Goal: Task Accomplishment & Management: Use online tool/utility

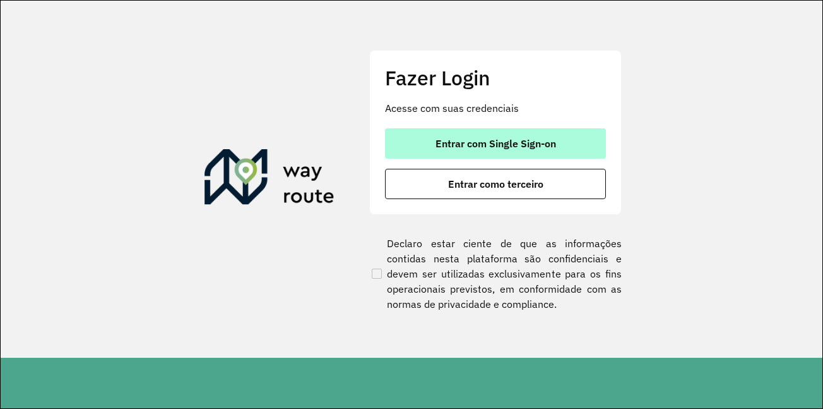
click at [470, 143] on span "Entrar com Single Sign-on" at bounding box center [496, 143] width 121 height 10
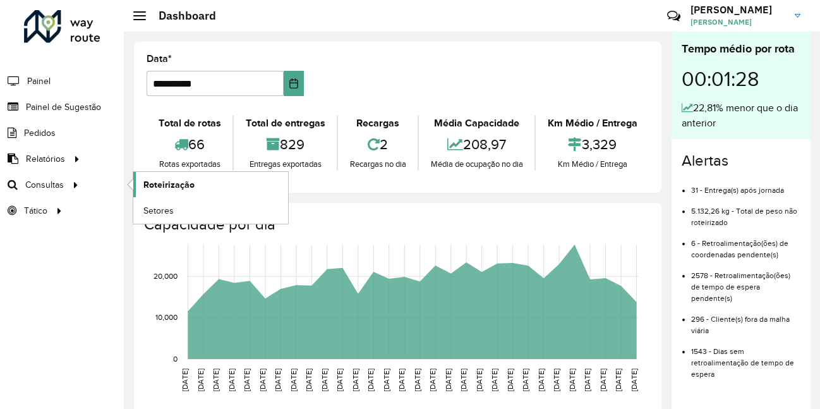
click at [191, 190] on span "Roteirização" at bounding box center [168, 184] width 51 height 13
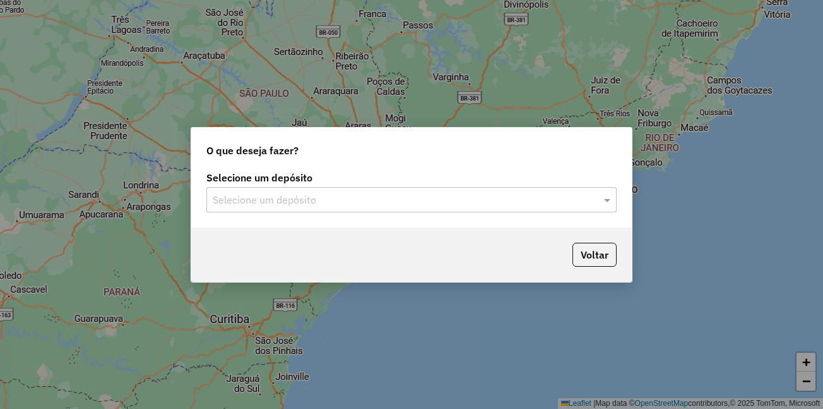
click at [317, 204] on input "text" at bounding box center [399, 200] width 373 height 15
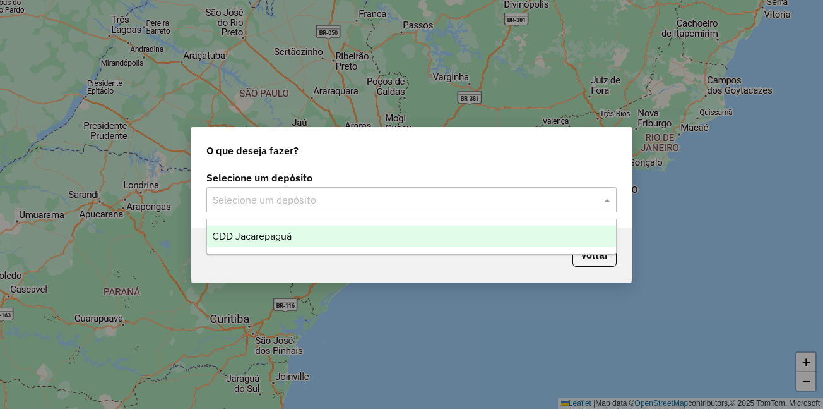
click at [265, 236] on span "CDD Jacarepaguá" at bounding box center [252, 235] width 80 height 11
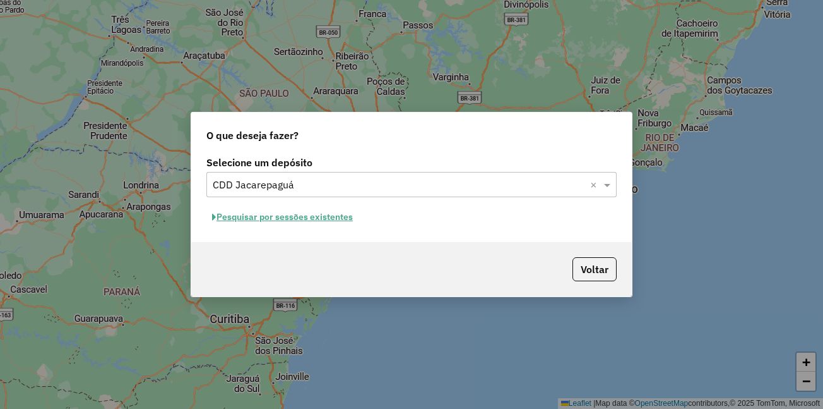
click at [273, 213] on button "Pesquisar por sessões existentes" at bounding box center [282, 217] width 152 height 20
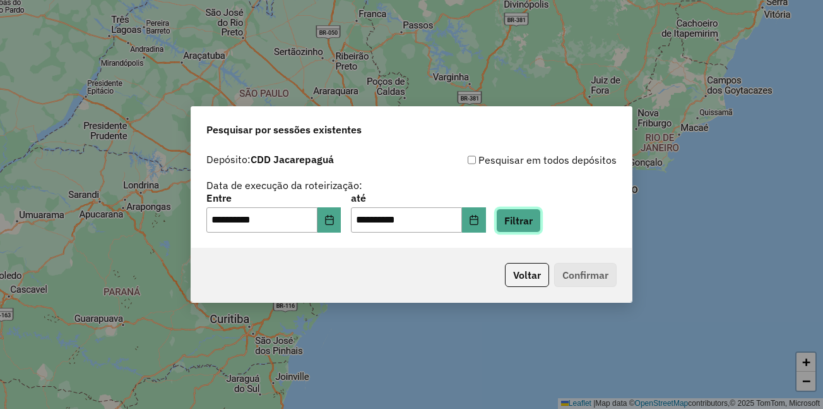
click at [541, 214] on button "Filtrar" at bounding box center [518, 220] width 45 height 24
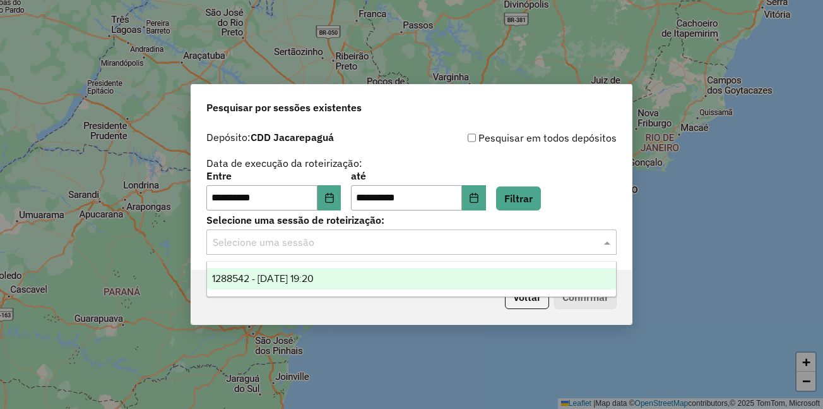
click at [335, 242] on input "text" at bounding box center [399, 242] width 373 height 15
click at [311, 274] on span "1288542 - 04/10/2025 19:20" at bounding box center [263, 278] width 102 height 11
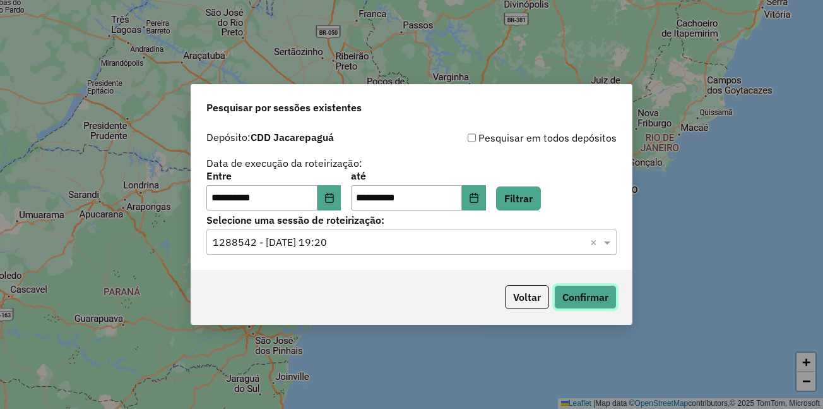
click at [581, 303] on button "Confirmar" at bounding box center [585, 297] width 63 height 24
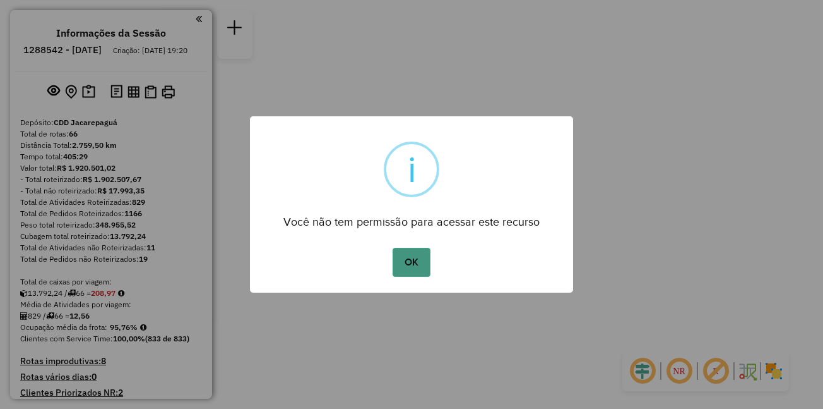
click at [417, 271] on button "OK" at bounding box center [411, 262] width 37 height 29
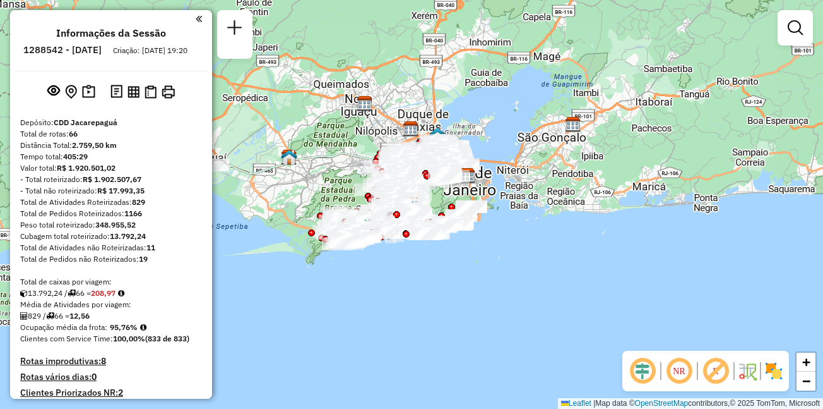
scroll to position [4380, 0]
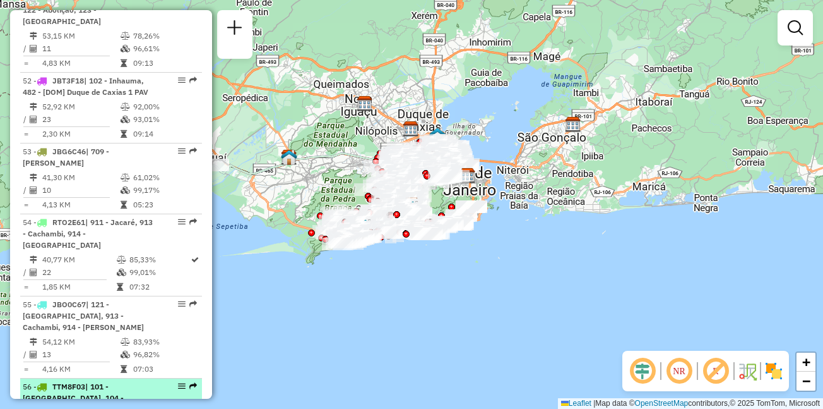
click at [51, 381] on span "| 101 - [GEOGRAPHIC_DATA], 104 - [GEOGRAPHIC_DATA]" at bounding box center [73, 397] width 101 height 32
select select "**********"
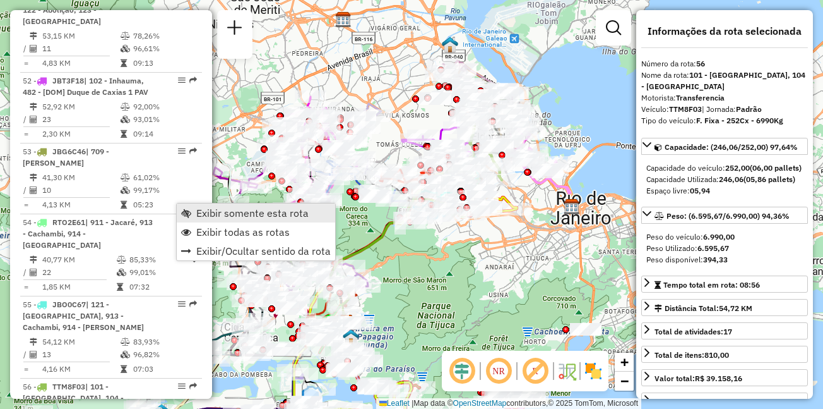
click at [223, 208] on span "Exibir somente esta rota" at bounding box center [252, 213] width 112 height 10
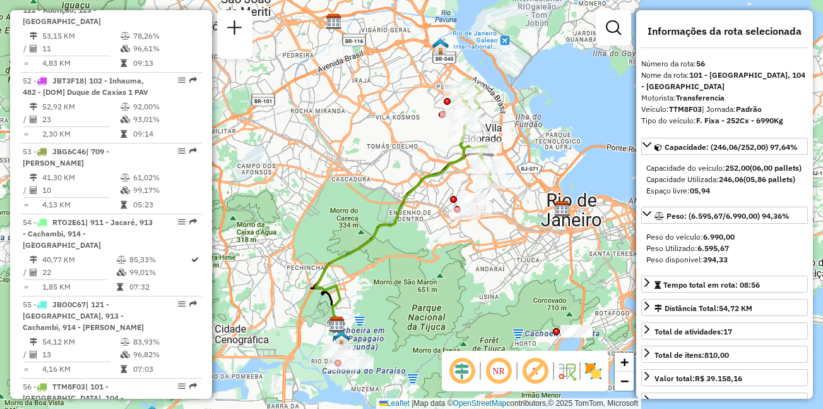
scroll to position [4652, 0]
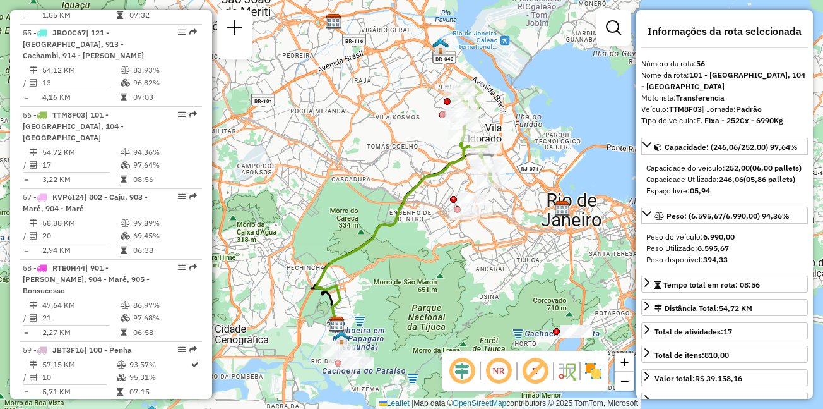
click at [83, 404] on span "FXC1G04" at bounding box center [68, 408] width 33 height 9
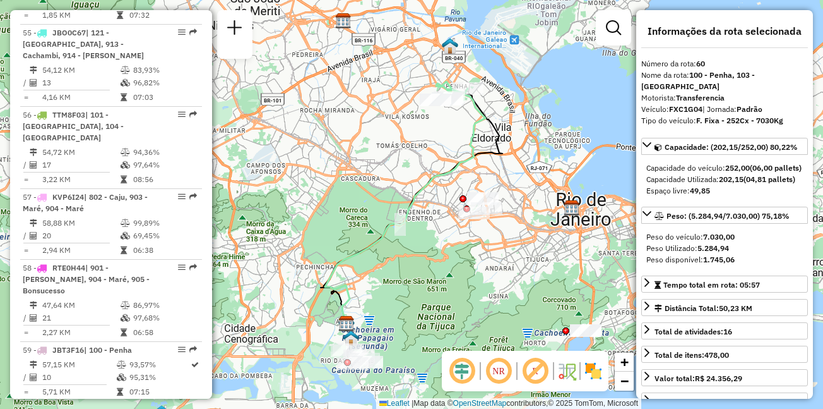
click at [124, 404] on span "| 100 - Penha, [STREET_ADDRESS]" at bounding box center [80, 414] width 114 height 21
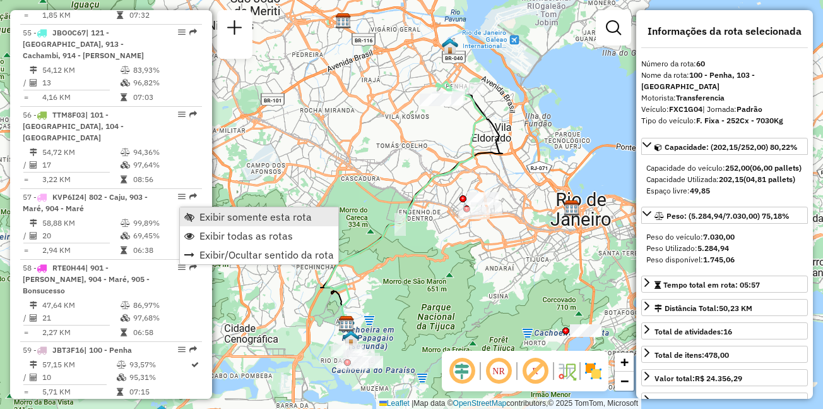
click at [219, 215] on span "Exibir somente esta rota" at bounding box center [256, 217] width 112 height 10
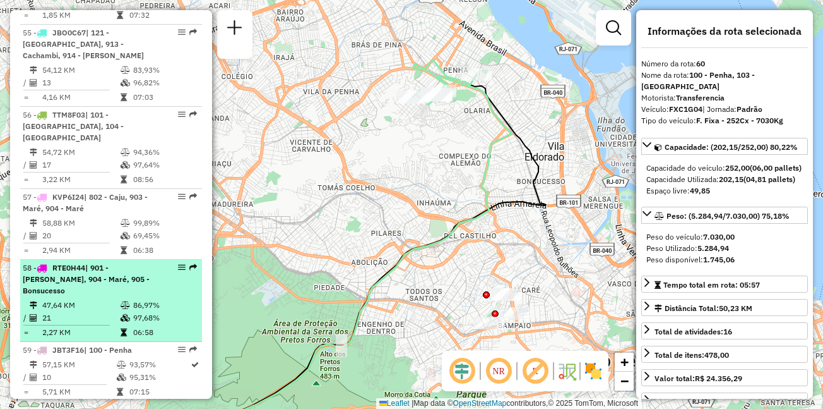
click at [64, 263] on span "RTE0H44" at bounding box center [68, 267] width 33 height 9
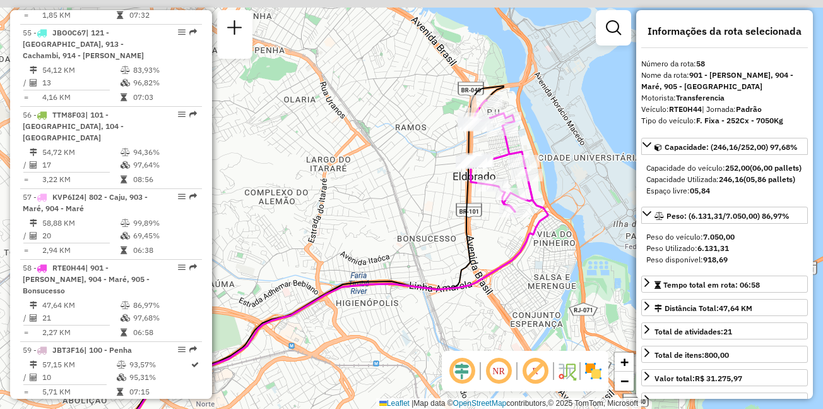
drag, startPoint x: 542, startPoint y: 68, endPoint x: 535, endPoint y: 145, distance: 77.3
click at [535, 145] on div "Janela de atendimento Grade de atendimento Capacidade Transportadoras Veículos …" at bounding box center [411, 204] width 823 height 409
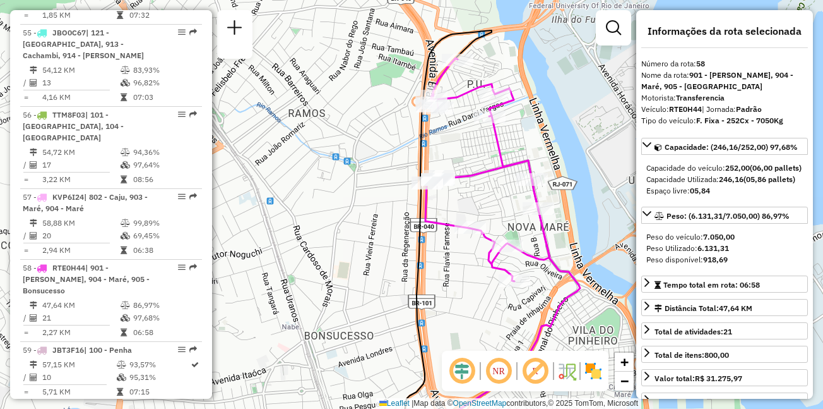
scroll to position [1121, 0]
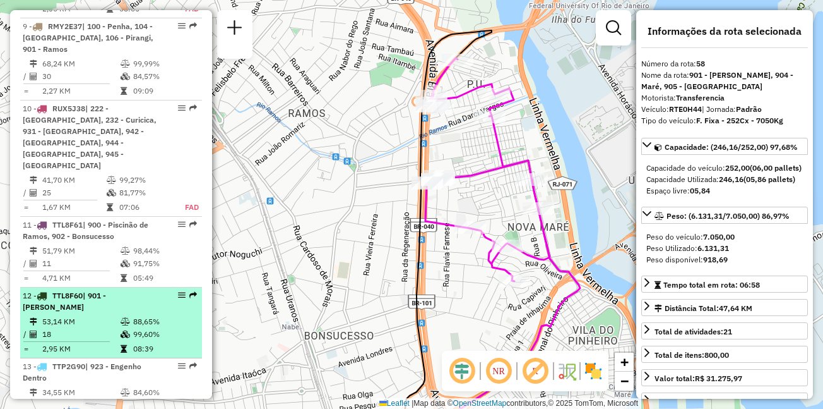
click at [81, 315] on td "53,14 KM" at bounding box center [81, 321] width 78 height 13
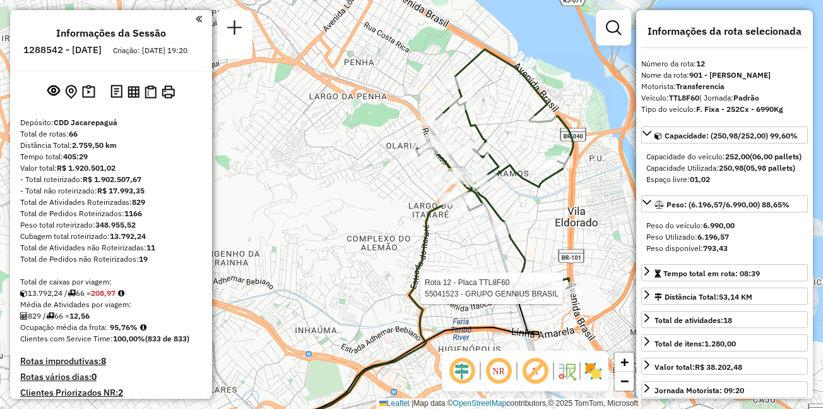
scroll to position [3851, 0]
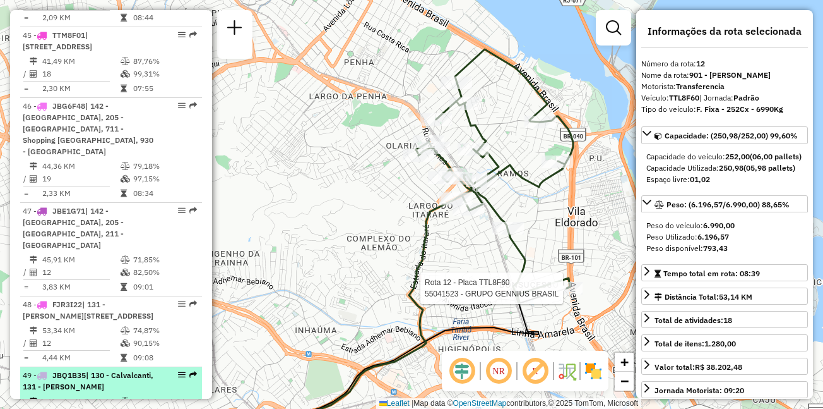
click at [40, 370] on span "| 130 - Calvalcanti, 131 - [PERSON_NAME]" at bounding box center [88, 380] width 131 height 21
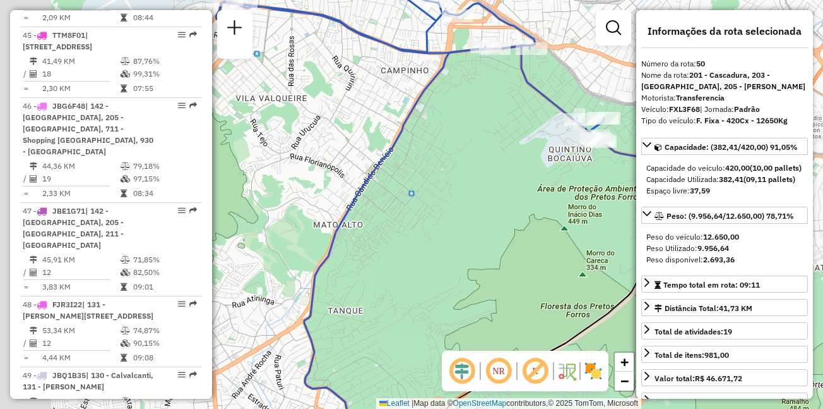
drag, startPoint x: 333, startPoint y: 111, endPoint x: 441, endPoint y: 106, distance: 108.1
click at [441, 106] on div "Janela de atendimento Grade de atendimento Capacidade Transportadoras Veículos …" at bounding box center [411, 204] width 823 height 409
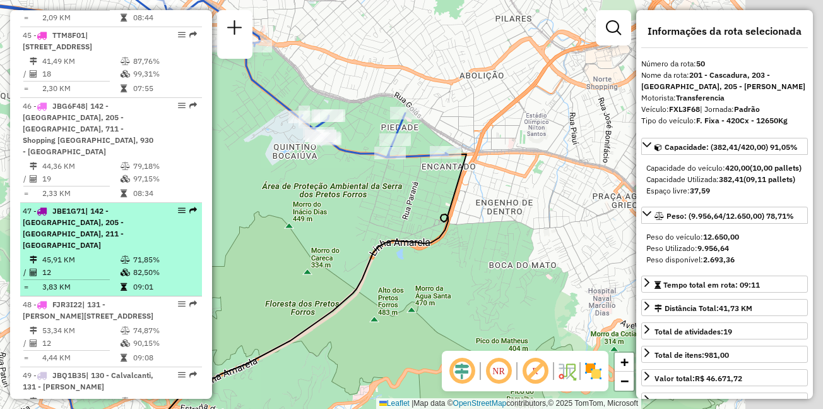
drag, startPoint x: 386, startPoint y: 105, endPoint x: 95, endPoint y: 92, distance: 291.4
click at [116, 103] on hb-router-mapa "Informações da Sessão 1288542 - [DATE] Criação: [DATE] 19:20 Depósito: CDD Jaca…" at bounding box center [411, 204] width 823 height 409
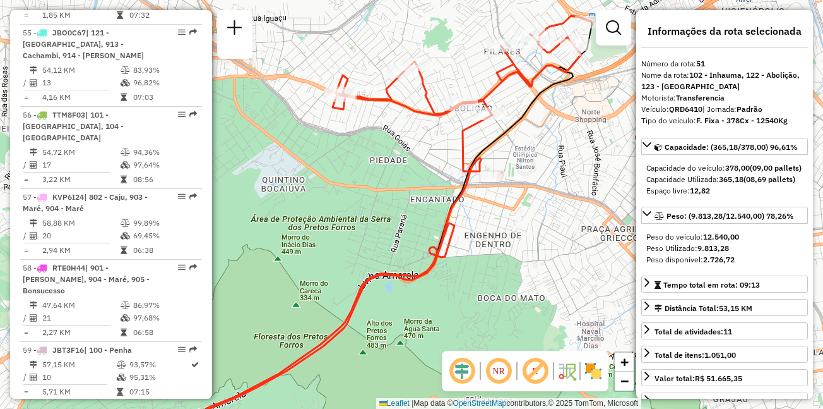
scroll to position [3698, 0]
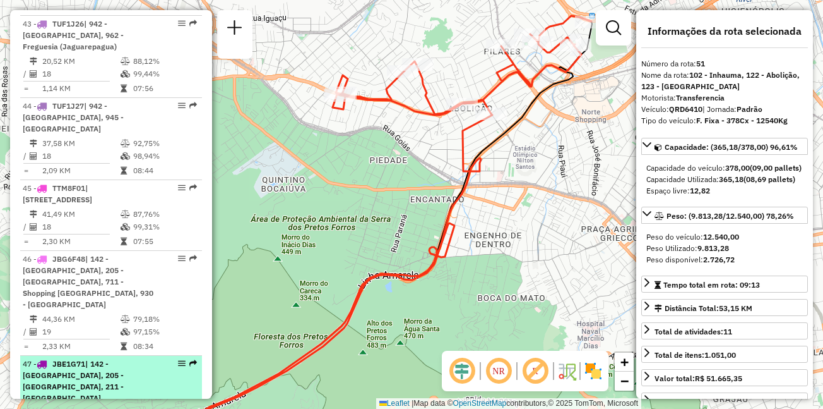
click at [124, 359] on span "| 142 - [GEOGRAPHIC_DATA], 205 - [GEOGRAPHIC_DATA], 211 - [GEOGRAPHIC_DATA]" at bounding box center [73, 381] width 101 height 44
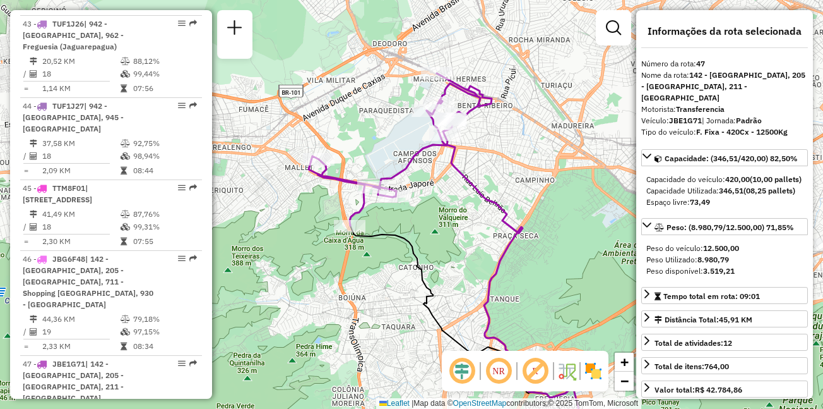
drag, startPoint x: 466, startPoint y: 150, endPoint x: 469, endPoint y: 156, distance: 6.8
click at [469, 156] on div "Janela de atendimento Grade de atendimento Capacidade Transportadoras Veículos …" at bounding box center [411, 204] width 823 height 409
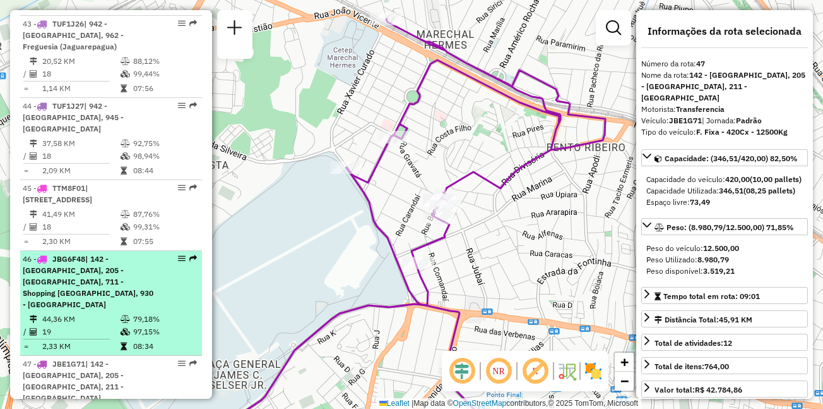
click at [175, 253] on div "46 - JBG6F48 | 142 - Marechal, 205 - [GEOGRAPHIC_DATA], 711 - Shopping [GEOGRAP…" at bounding box center [111, 281] width 177 height 57
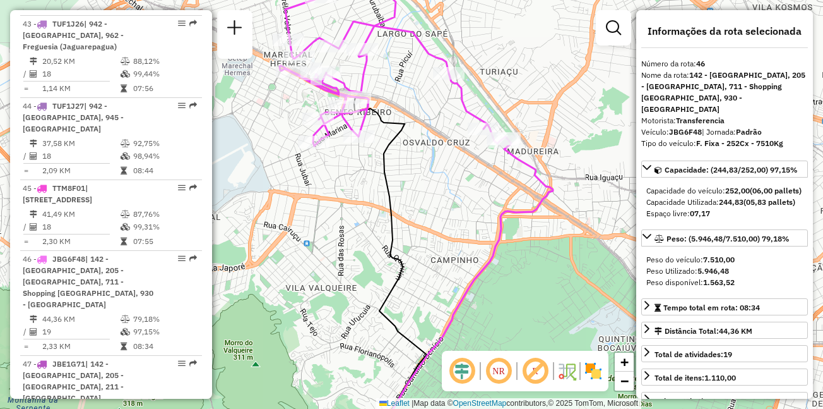
scroll to position [4004, 0]
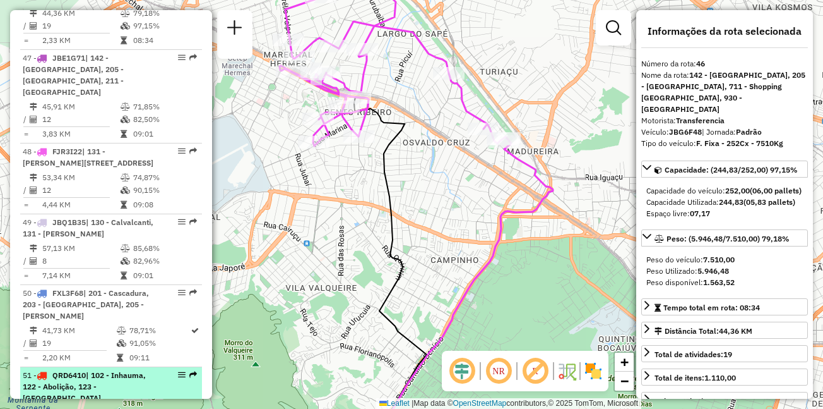
click at [139, 370] on span "| 102 - Inhauma, 122 - Abolição, 123 - [GEOGRAPHIC_DATA]" at bounding box center [84, 386] width 123 height 32
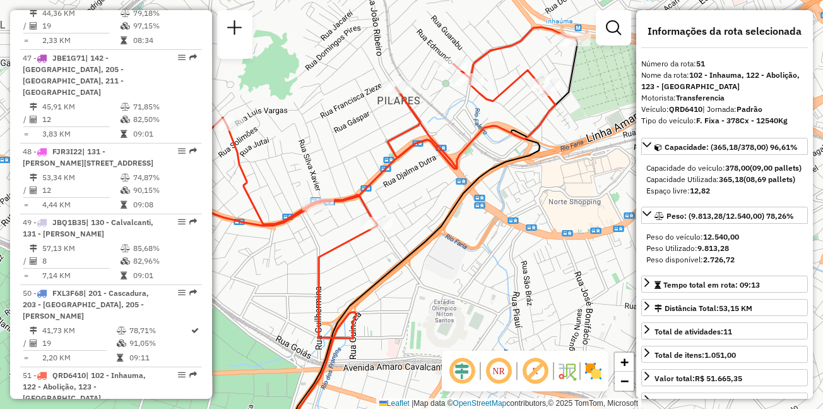
drag, startPoint x: 523, startPoint y: 39, endPoint x: 496, endPoint y: 95, distance: 61.8
click at [496, 95] on icon at bounding box center [318, 126] width 518 height 198
